Goal: Register for event/course

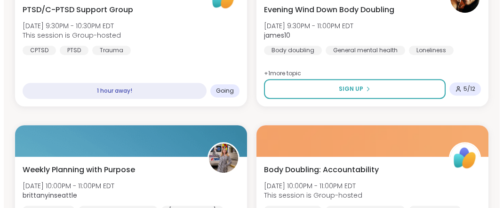
scroll to position [840, 0]
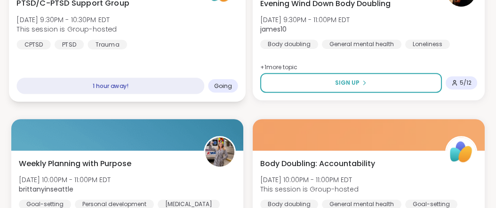
click at [214, 89] on span "Going" at bounding box center [223, 86] width 18 height 8
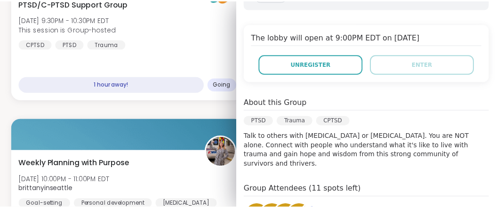
scroll to position [172, 0]
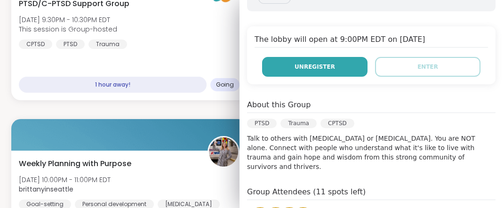
click at [308, 71] on span "Unregister" at bounding box center [315, 67] width 40 height 8
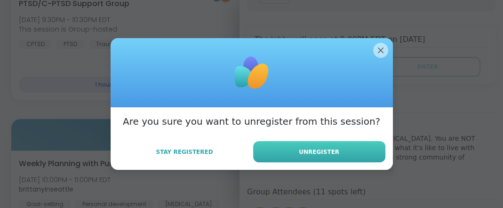
click at [319, 156] on span "Unregister" at bounding box center [319, 152] width 40 height 8
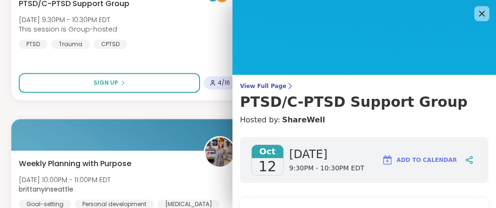
scroll to position [2, 0]
